Goal: Information Seeking & Learning: Learn about a topic

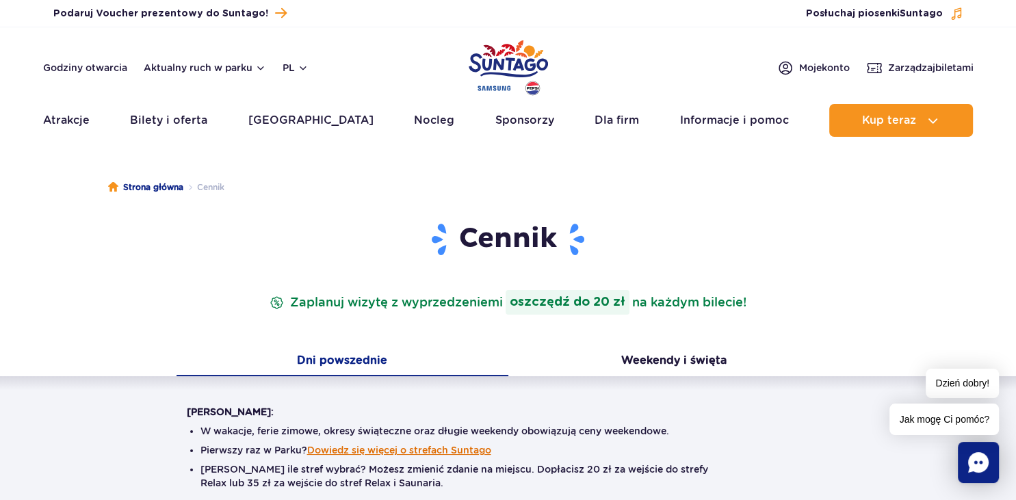
click at [437, 448] on button "Dowiedz się więcej o strefach Suntago" at bounding box center [399, 450] width 184 height 11
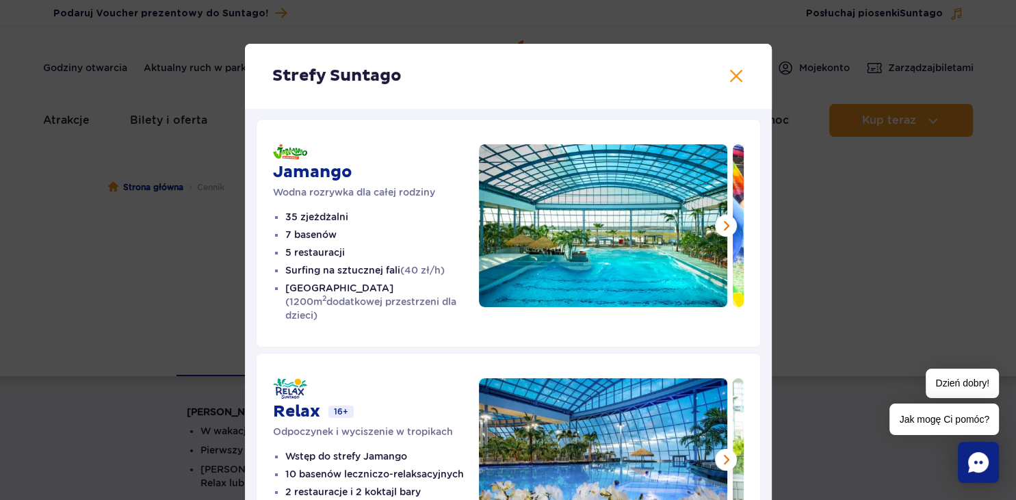
click at [766, 493] on div "Jamango Wodna rozrywka dla całej rodziny 35 zjeżdżalni 7 basenów 5 restauracji …" at bounding box center [508, 455] width 527 height 695
click at [740, 73] on button at bounding box center [736, 76] width 16 height 16
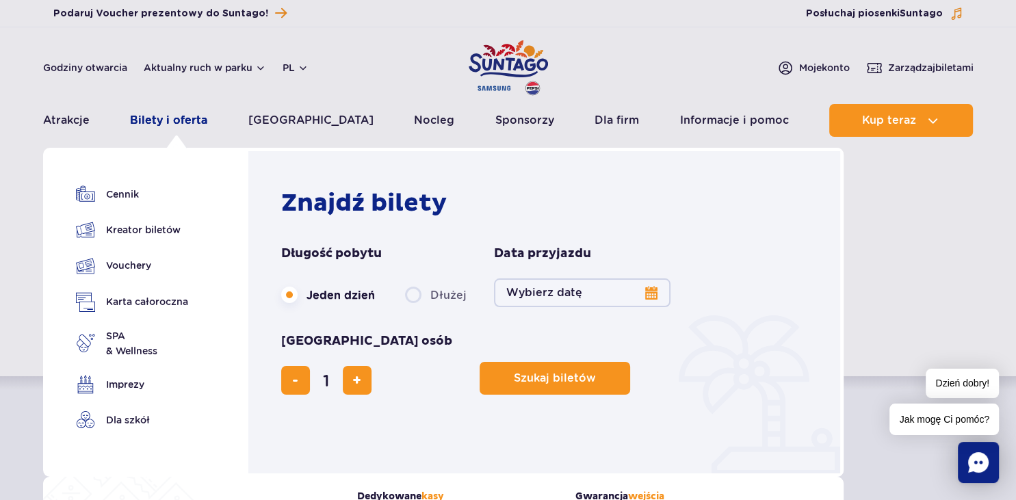
click at [192, 116] on link "Bilety i oferta" at bounding box center [168, 120] width 77 height 33
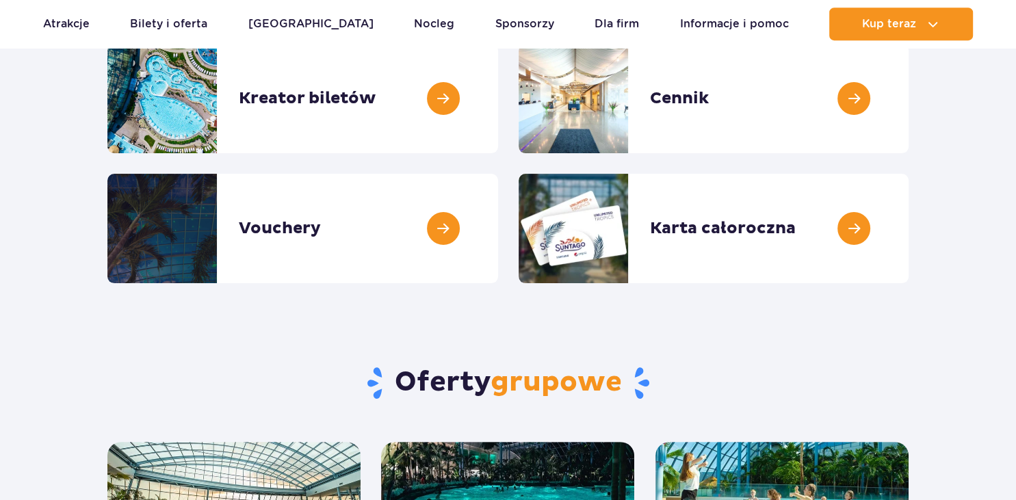
scroll to position [216, 0]
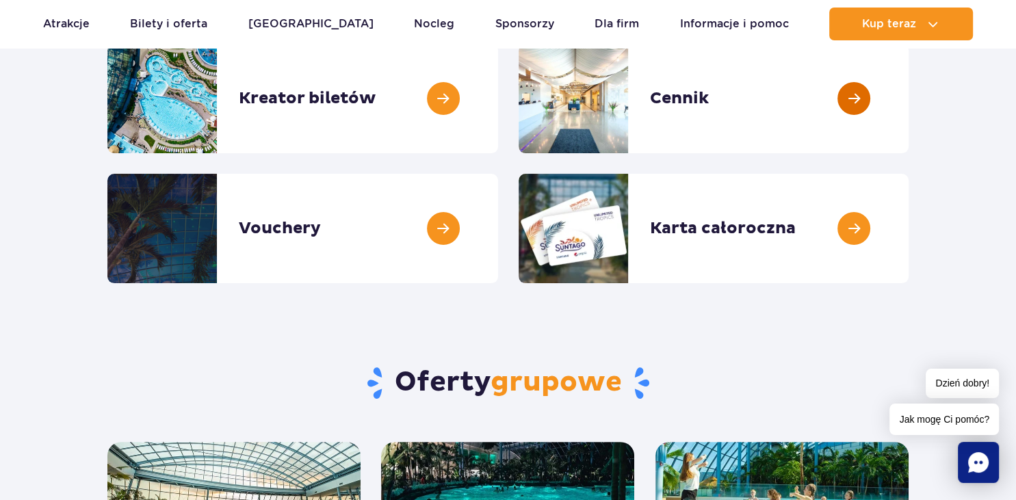
click at [909, 103] on link at bounding box center [909, 98] width 0 height 109
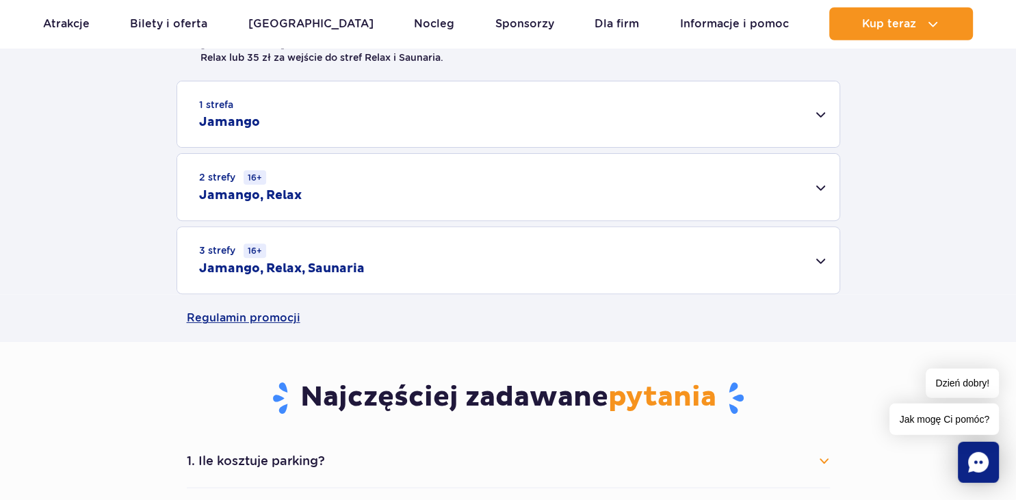
scroll to position [433, 0]
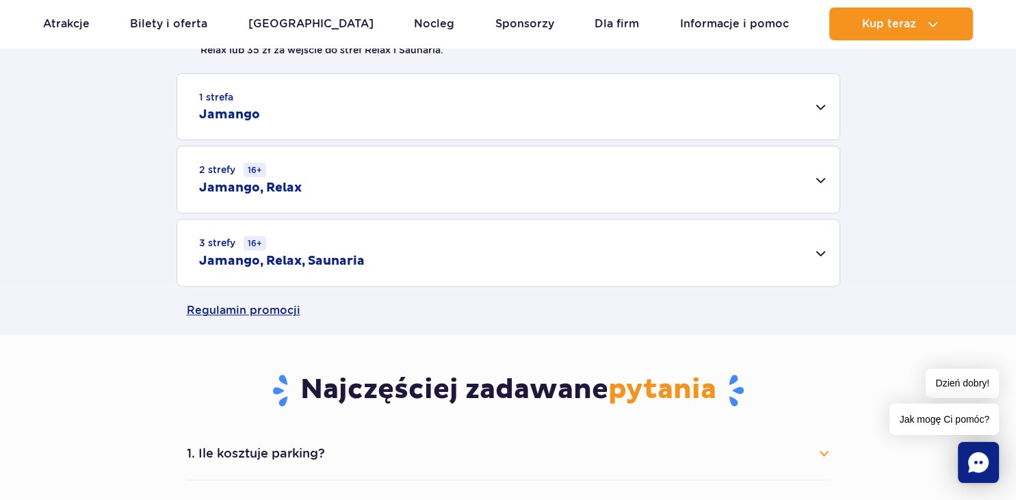
click at [823, 175] on div "2 strefy 16+ Jamango, Relax" at bounding box center [508, 179] width 662 height 66
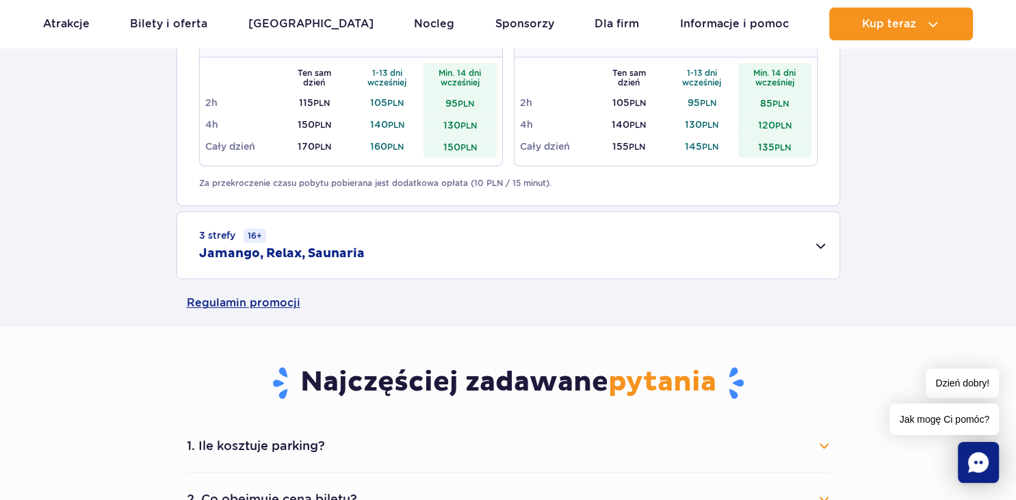
scroll to position [650, 0]
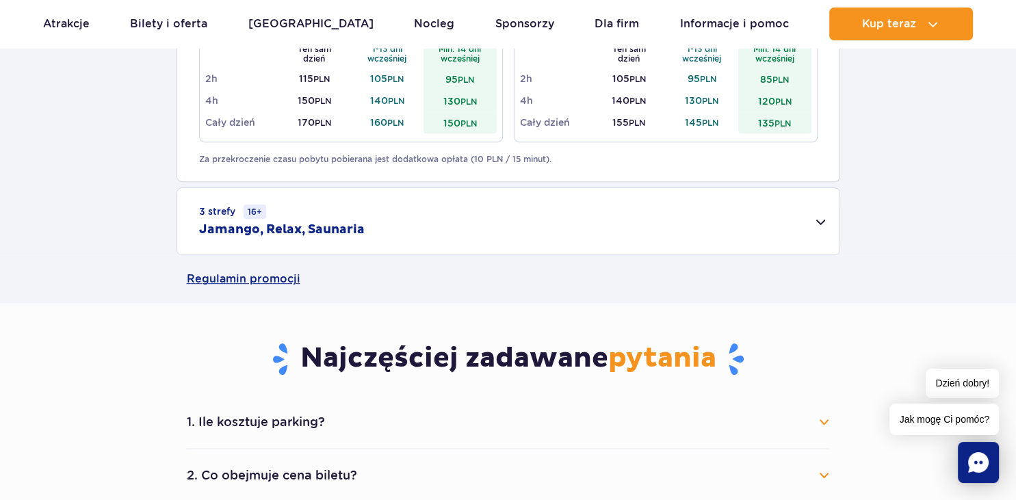
click at [817, 223] on div "3 strefy 16+ Jamango, Relax, Saunaria" at bounding box center [508, 221] width 662 height 66
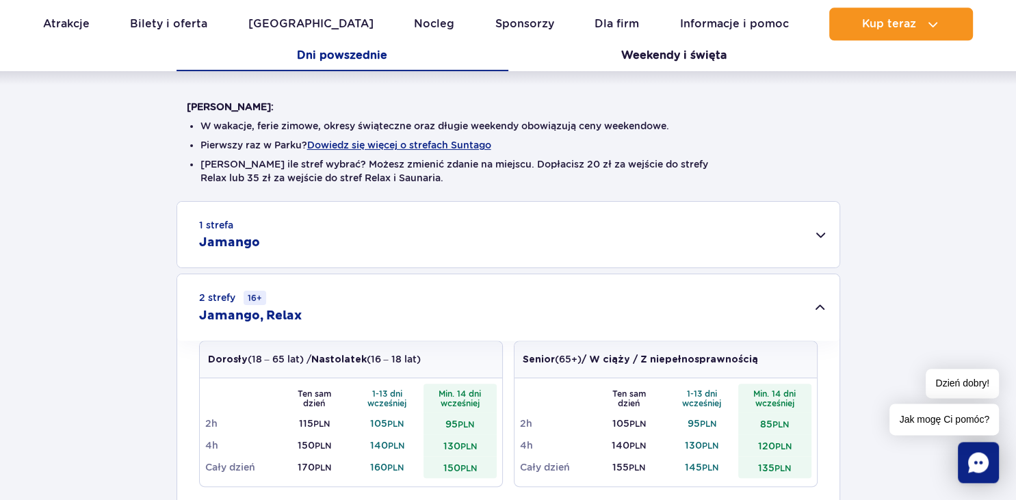
scroll to position [289, 0]
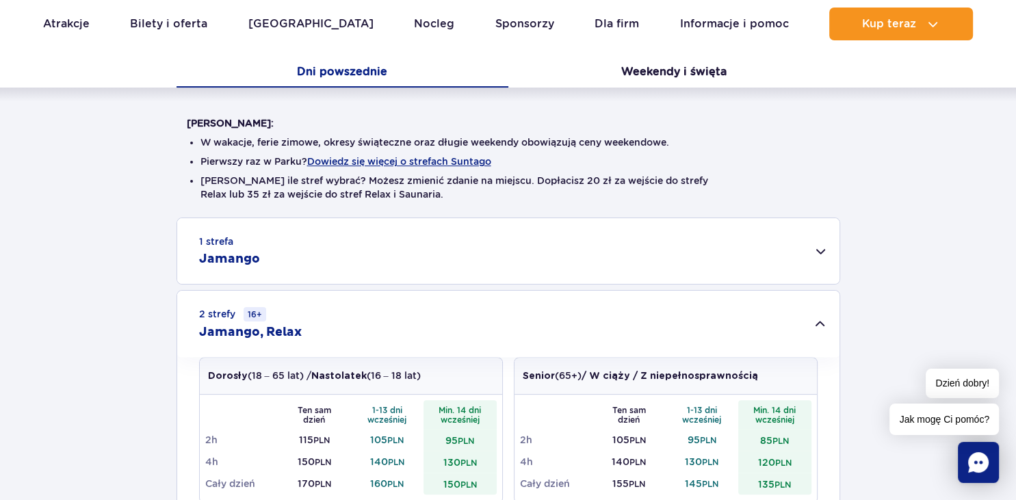
click at [216, 251] on h2 "Jamango" at bounding box center [229, 259] width 61 height 16
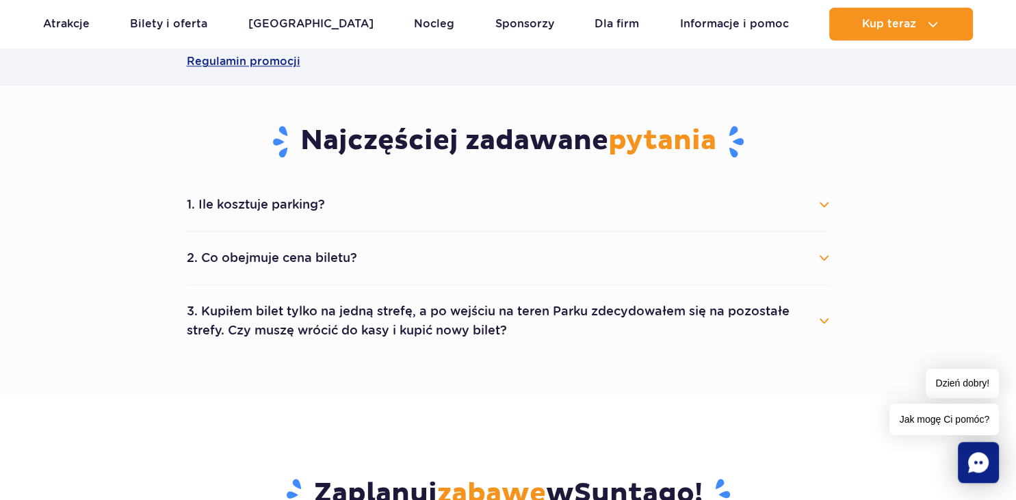
scroll to position [1590, 0]
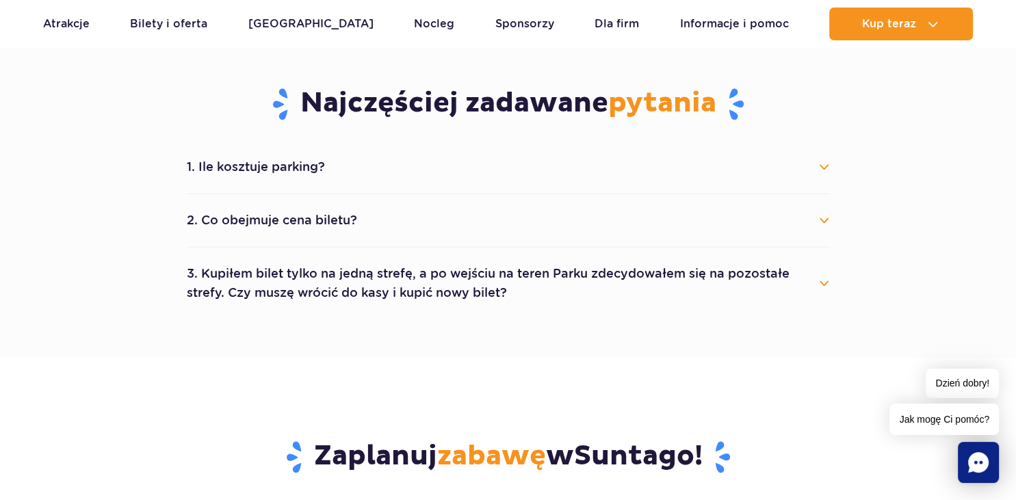
click at [250, 220] on button "2. Co obejmuje cena biletu?" at bounding box center [508, 220] width 643 height 30
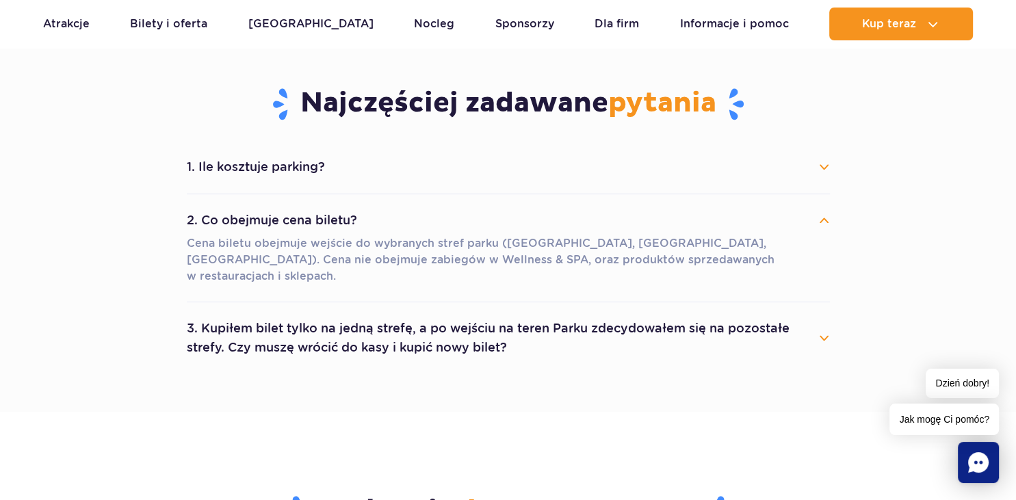
click at [224, 158] on button "1. Ile kosztuje parking?" at bounding box center [508, 167] width 643 height 30
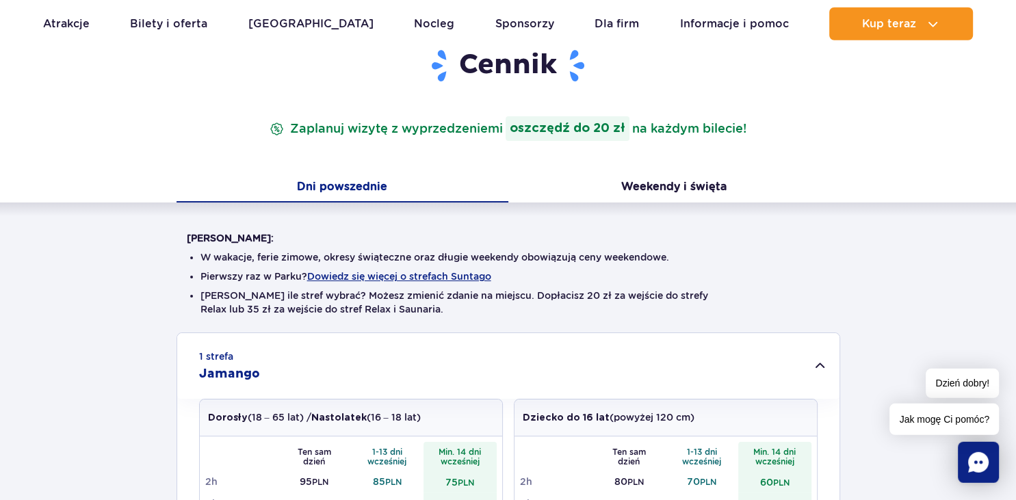
scroll to position [144, 0]
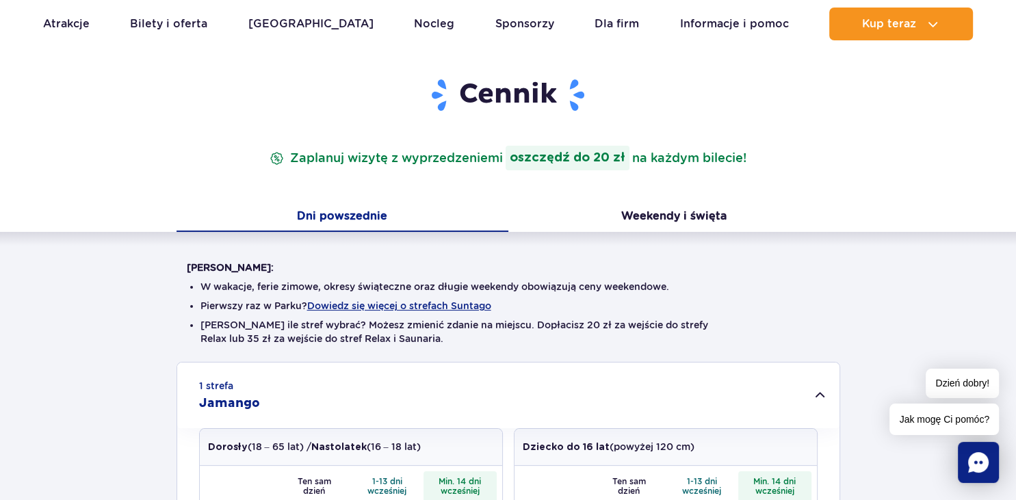
click at [580, 163] on strong "oszczędź do 20 zł" at bounding box center [568, 158] width 124 height 25
click at [361, 215] on button "Dni powszednie" at bounding box center [343, 217] width 332 height 29
click at [652, 218] on button "Weekendy i święta" at bounding box center [674, 217] width 332 height 29
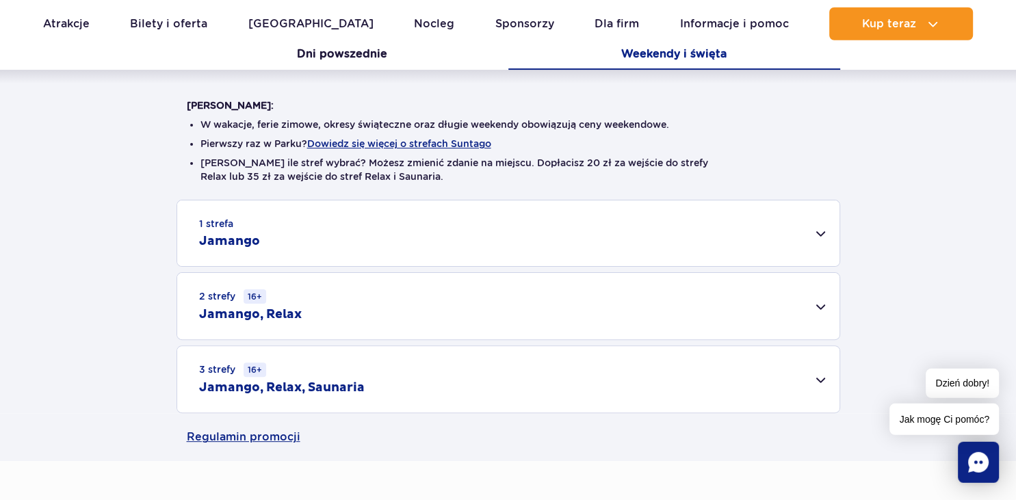
scroll to position [361, 0]
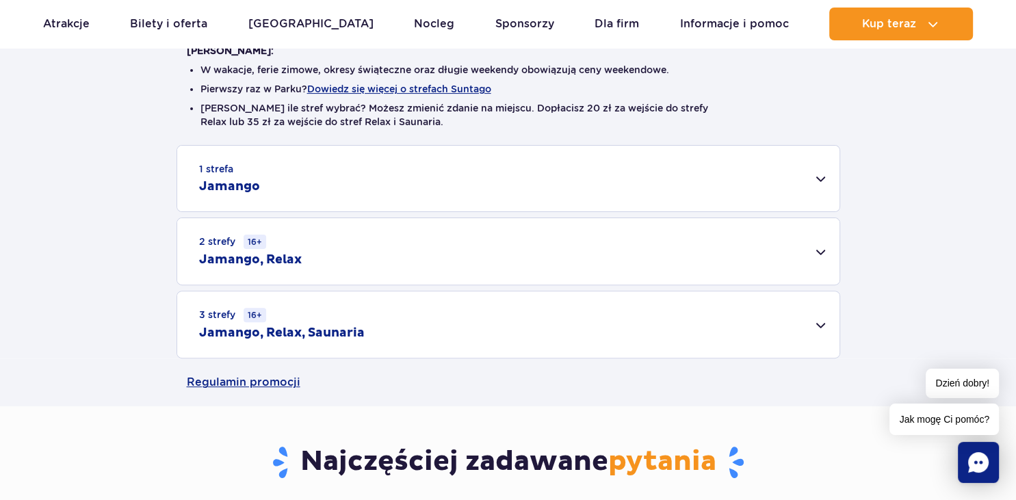
click at [818, 177] on div "1 strefa Jamango" at bounding box center [508, 179] width 662 height 66
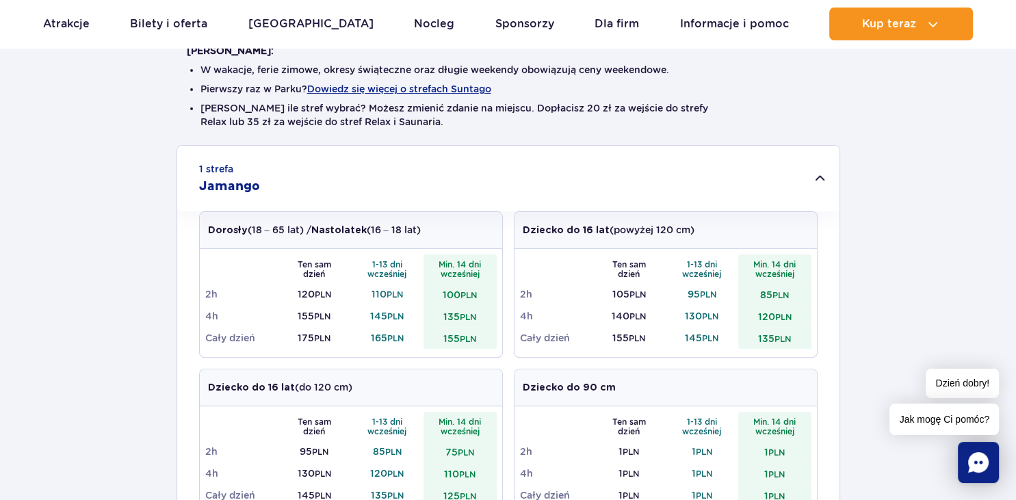
click at [818, 177] on div "1 strefa Jamango" at bounding box center [508, 179] width 662 height 66
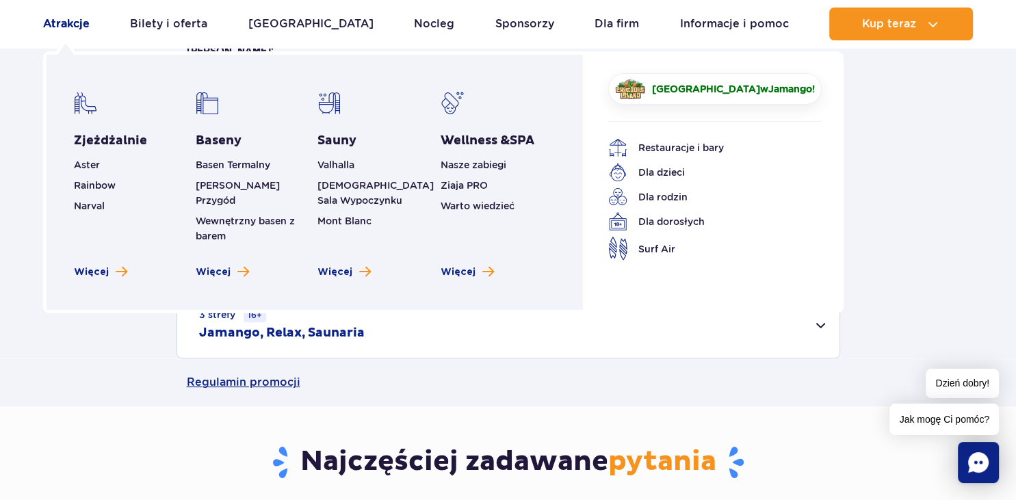
click at [58, 29] on link "Atrakcje" at bounding box center [66, 24] width 47 height 33
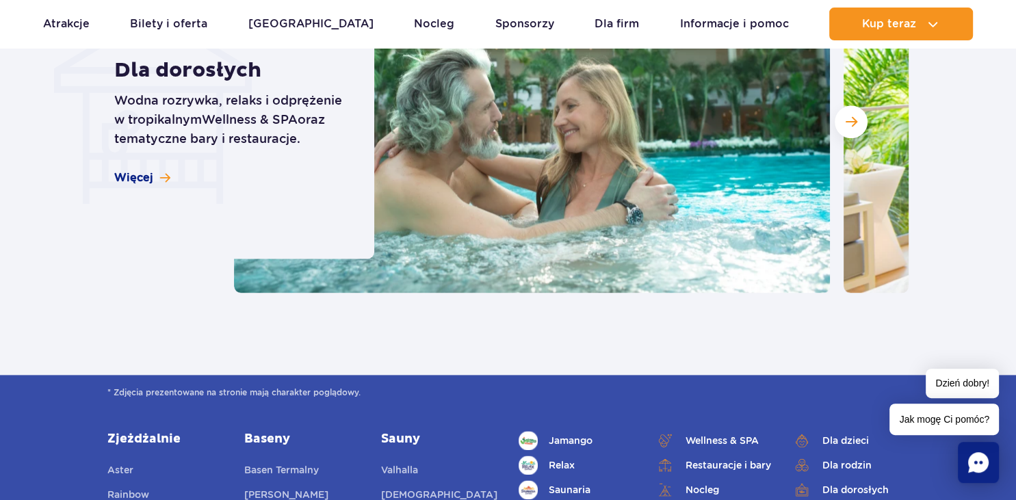
scroll to position [1662, 0]
click at [146, 182] on span "Więcej" at bounding box center [133, 177] width 39 height 15
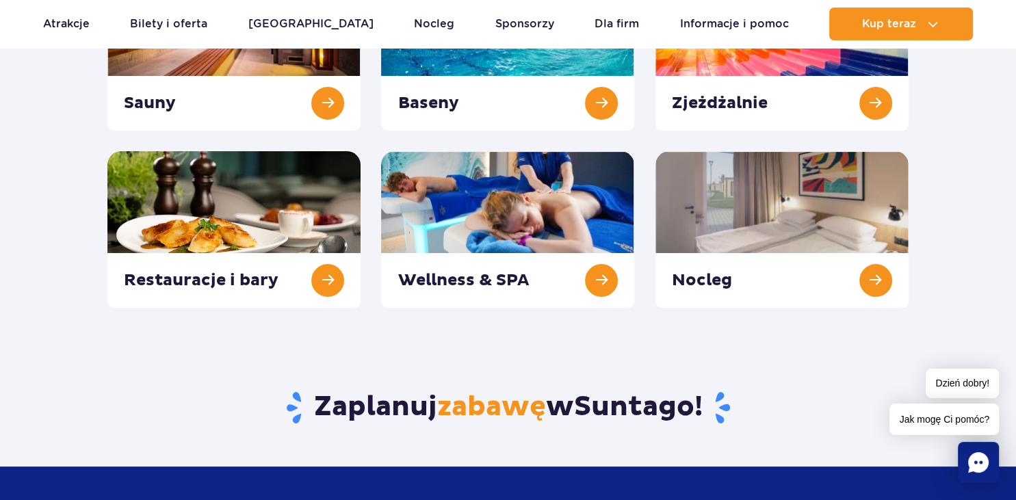
scroll to position [0, 0]
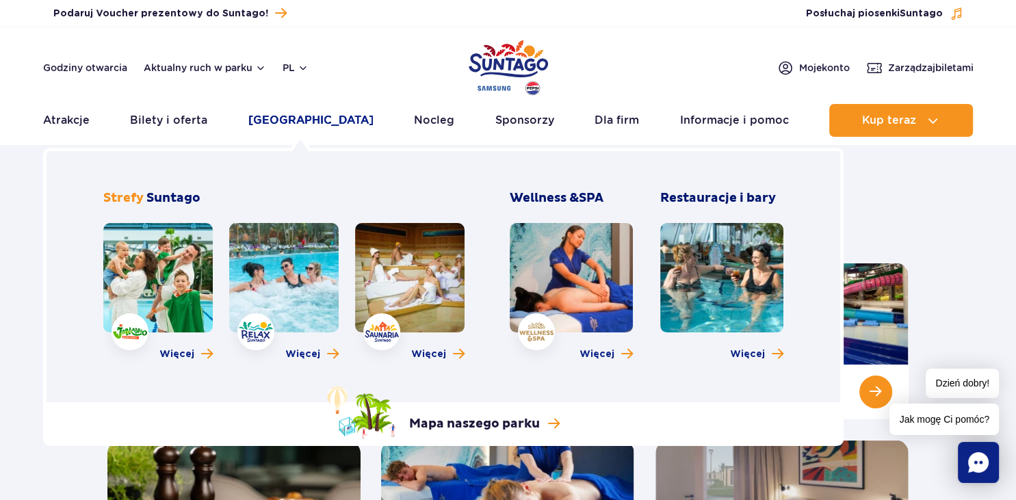
click at [303, 122] on link "[GEOGRAPHIC_DATA]" at bounding box center [310, 120] width 125 height 33
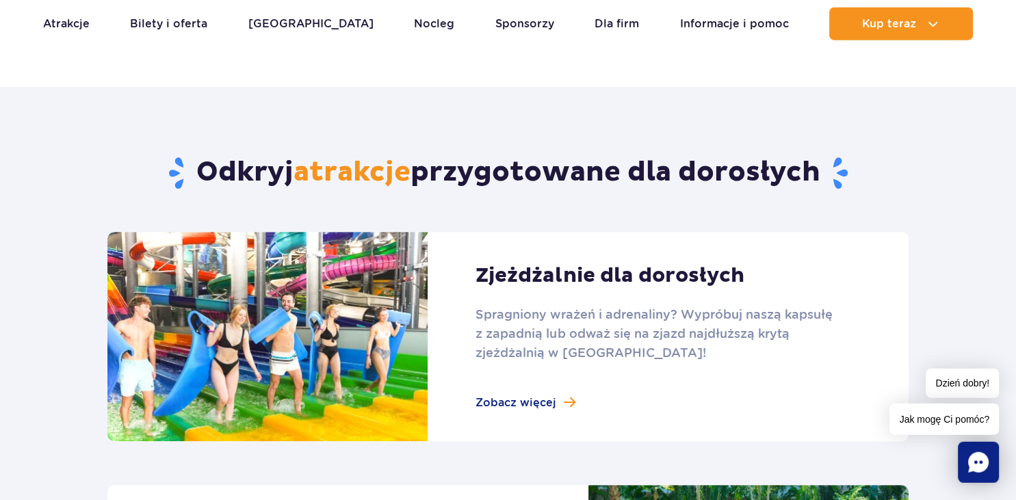
scroll to position [578, 0]
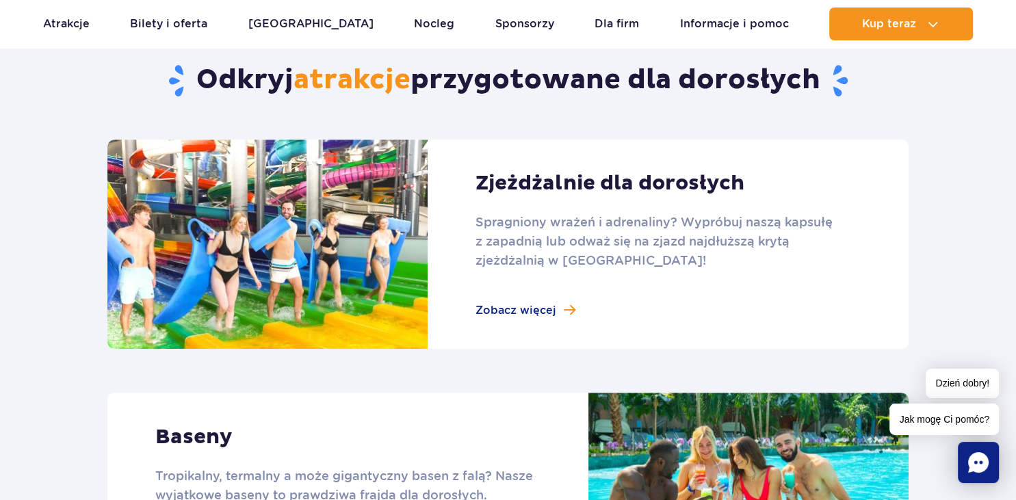
click at [532, 306] on link at bounding box center [507, 244] width 801 height 209
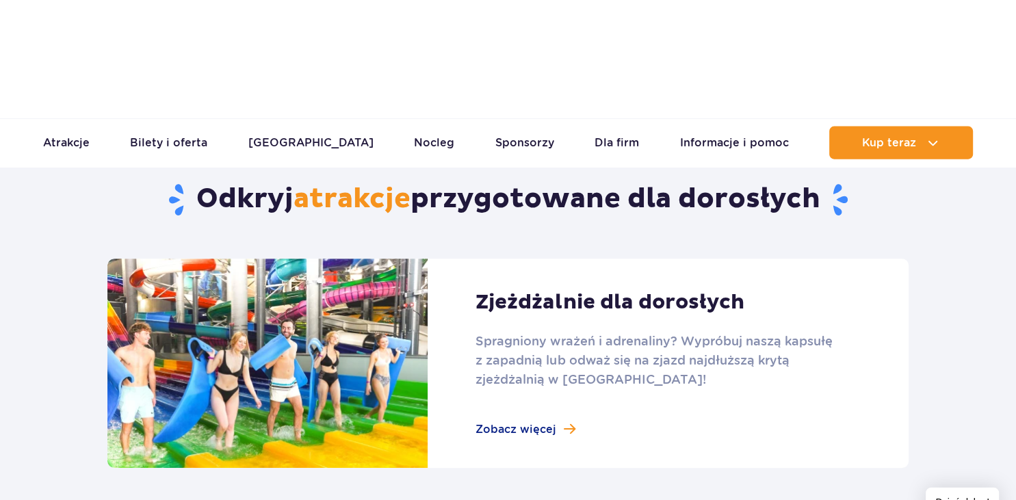
scroll to position [459, 0]
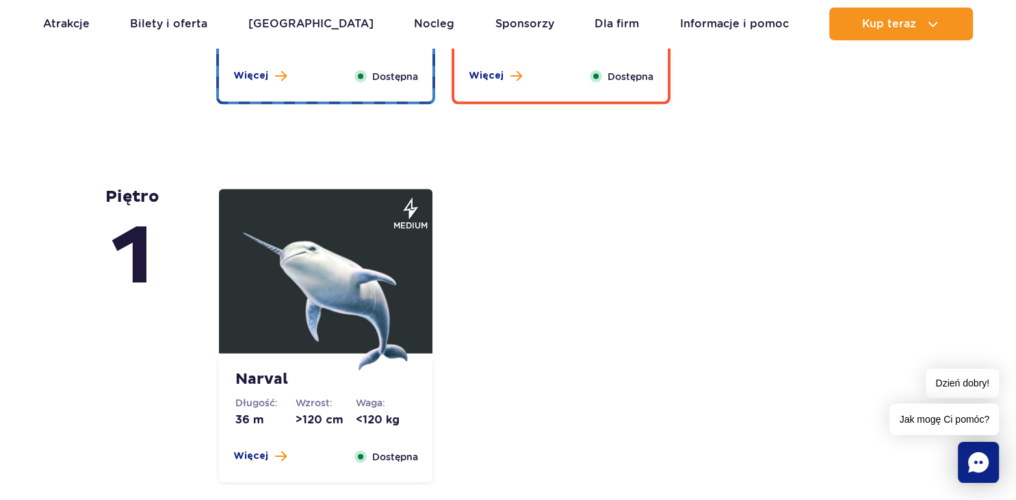
scroll to position [2891, 0]
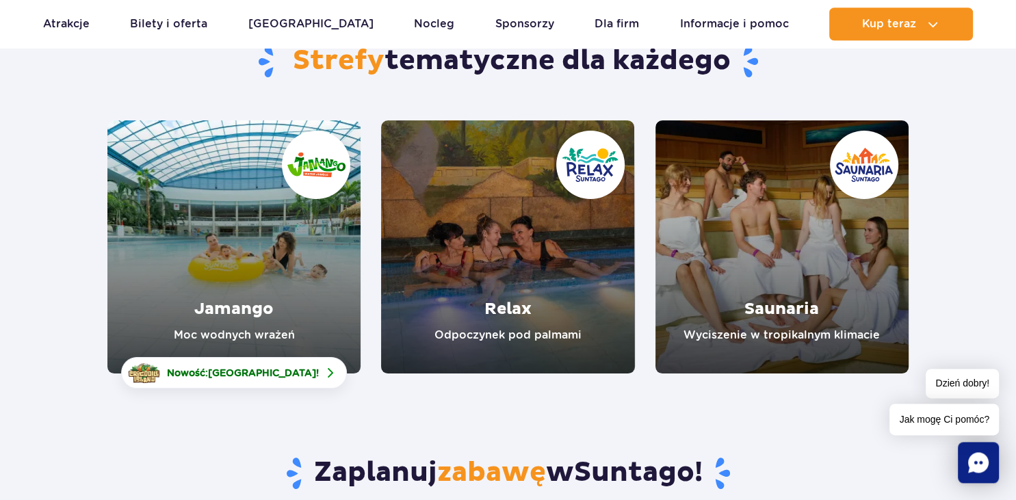
scroll to position [144, 0]
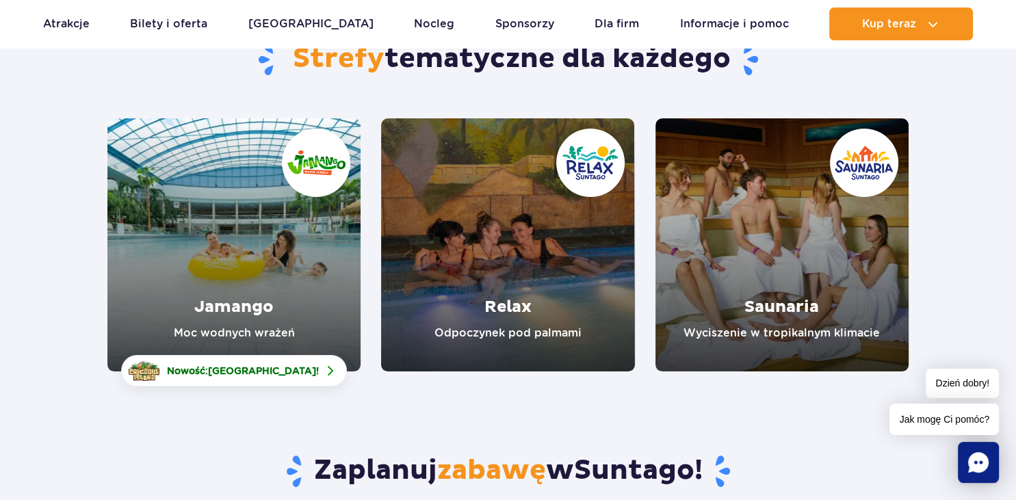
click at [519, 246] on link "Relax" at bounding box center [507, 244] width 253 height 253
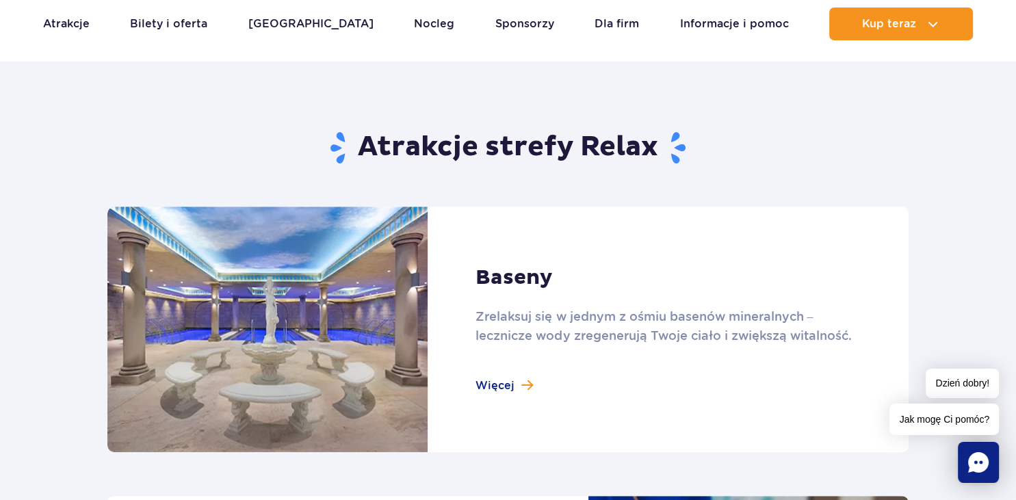
scroll to position [867, 0]
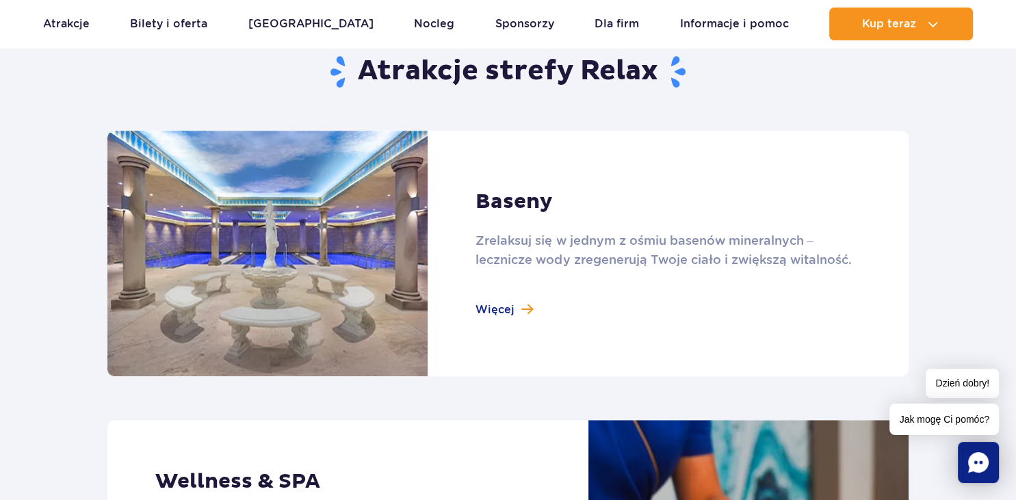
click at [506, 308] on link at bounding box center [507, 254] width 801 height 246
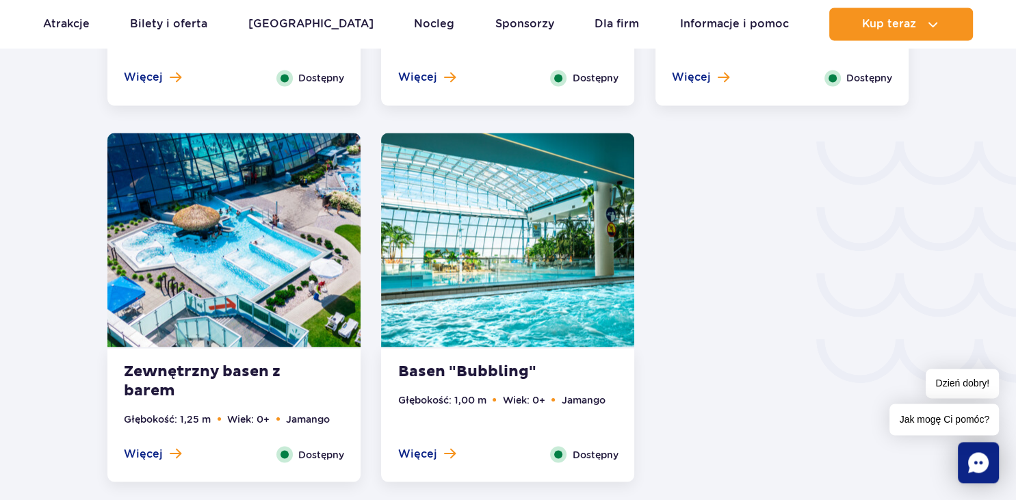
scroll to position [2312, 0]
